Goal: Navigation & Orientation: Go to known website

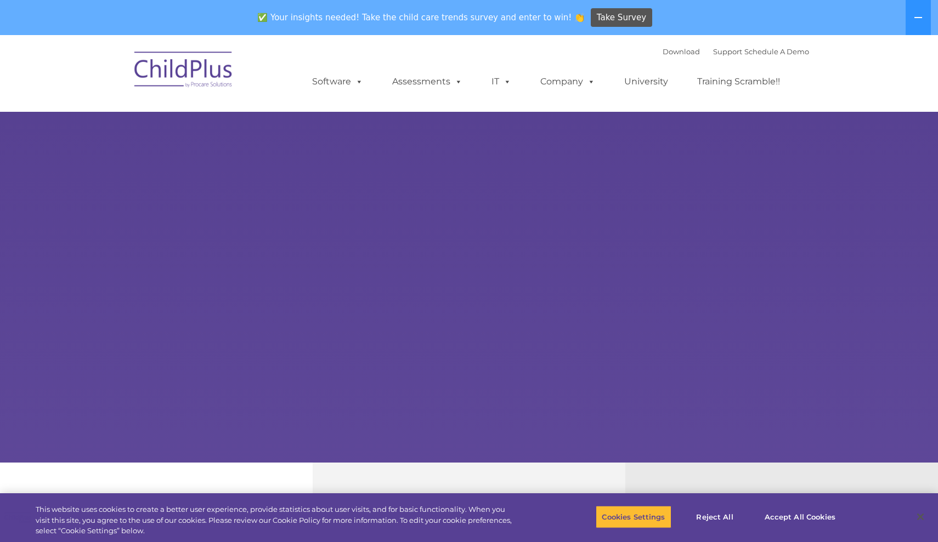
select select "MEDIUM"
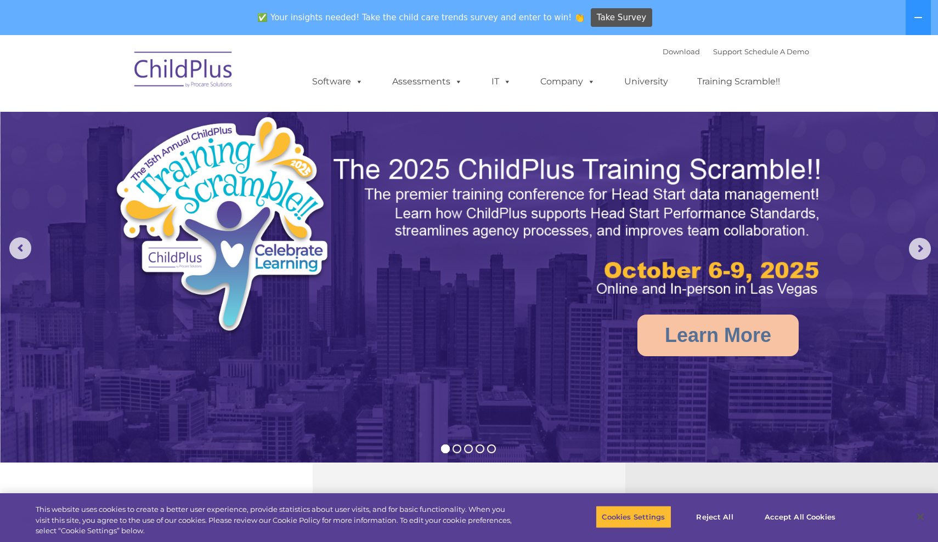
click at [222, 75] on img at bounding box center [184, 71] width 110 height 55
select select "MEDIUM"
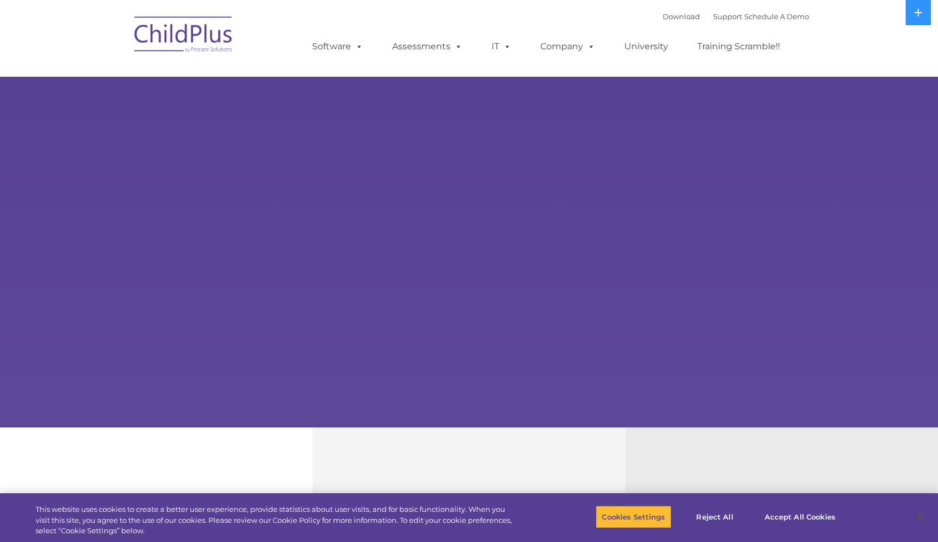
select select "MEDIUM"
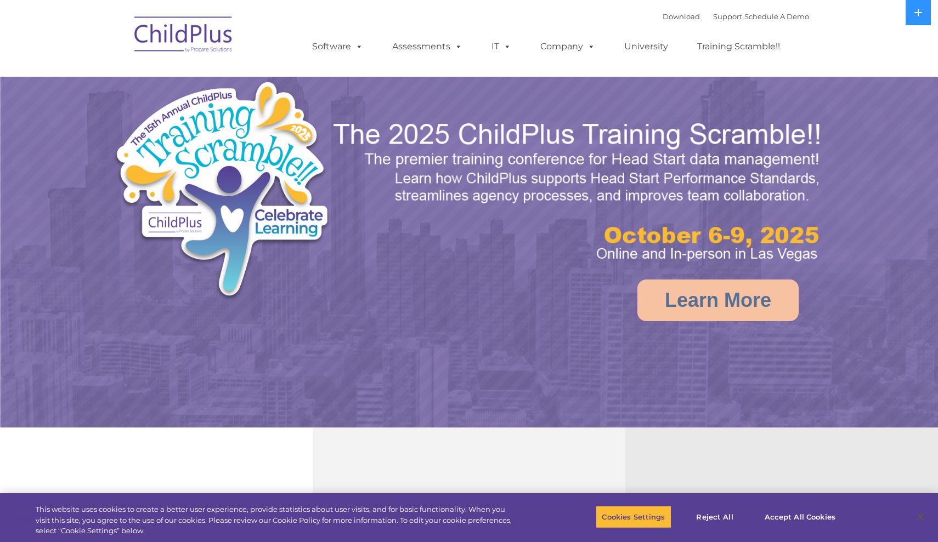
select select "MEDIUM"
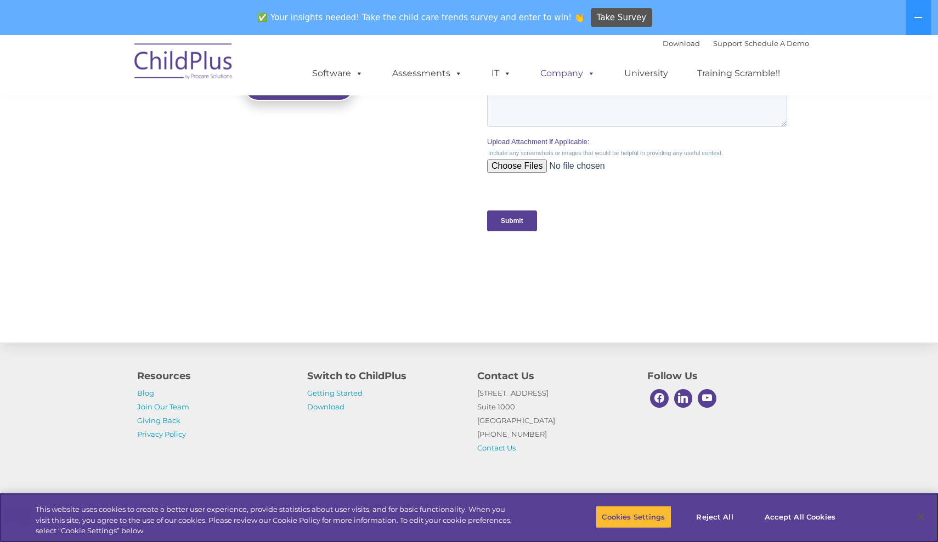
scroll to position [1051, 0]
click at [715, 523] on button "Reject All" at bounding box center [715, 517] width 69 height 23
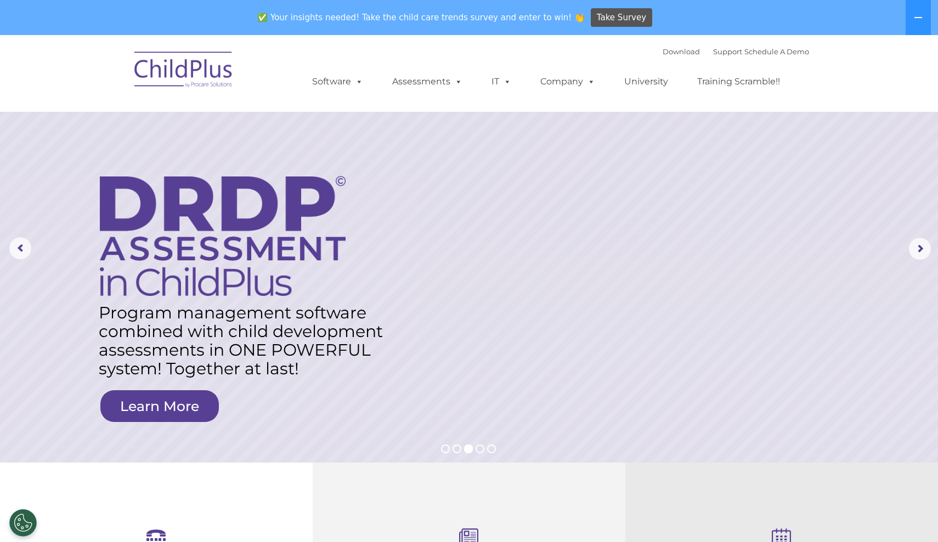
scroll to position [0, 0]
